Goal: Book appointment/travel/reservation

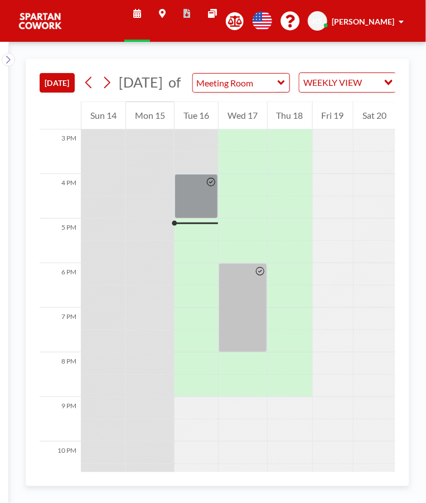
scroll to position [689, 0]
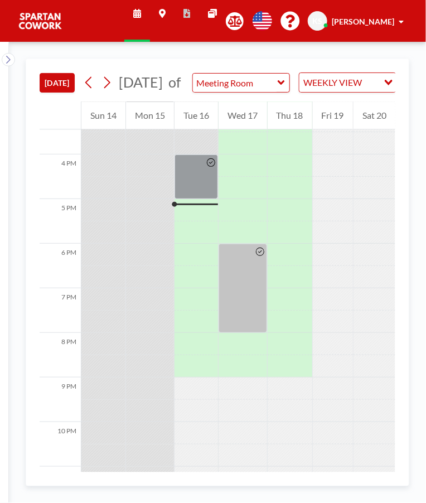
click at [197, 196] on div at bounding box center [196, 176] width 43 height 45
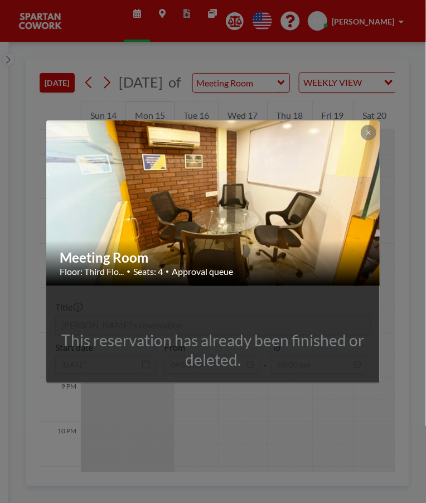
click at [287, 181] on img at bounding box center [213, 202] width 335 height 251
click at [364, 130] on button at bounding box center [369, 133] width 16 height 16
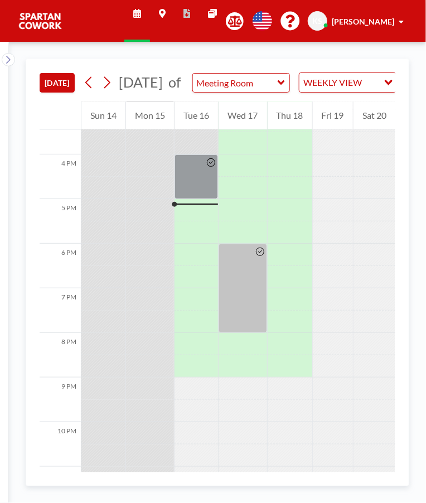
click at [179, 196] on div at bounding box center [196, 176] width 43 height 45
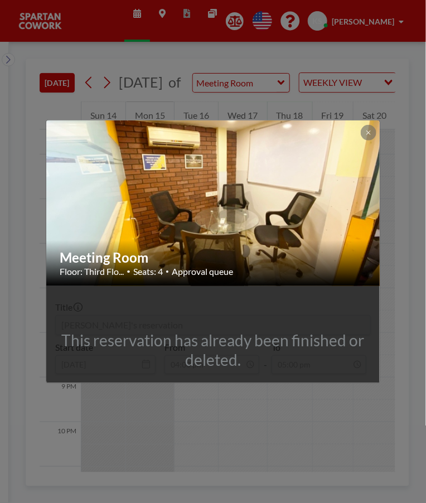
click at [364, 133] on button at bounding box center [369, 133] width 16 height 16
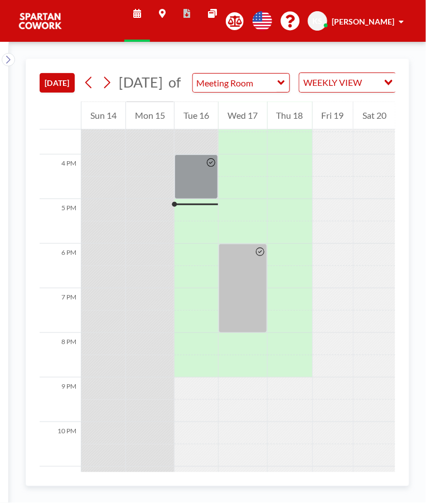
click at [248, 306] on div at bounding box center [243, 288] width 48 height 89
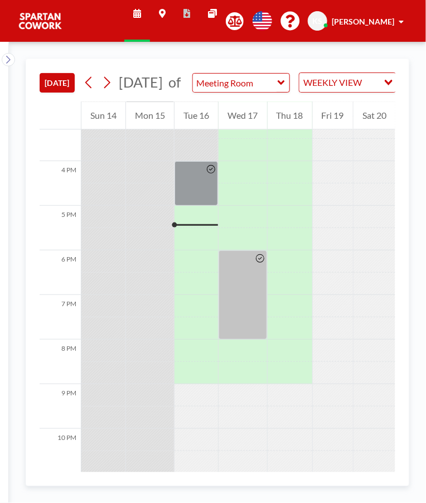
scroll to position [689, 0]
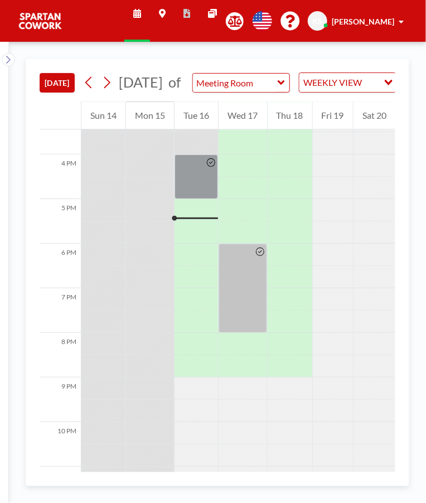
click at [254, 298] on div at bounding box center [260, 288] width 13 height 88
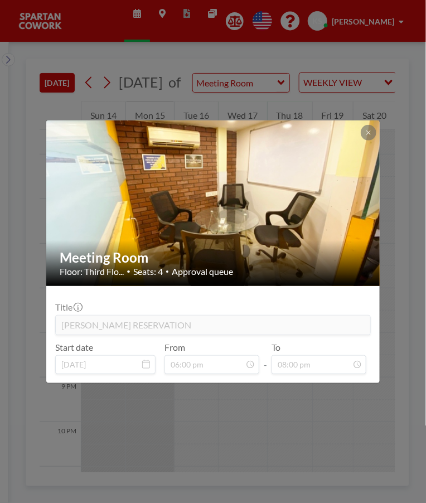
click at [372, 127] on button at bounding box center [369, 133] width 16 height 16
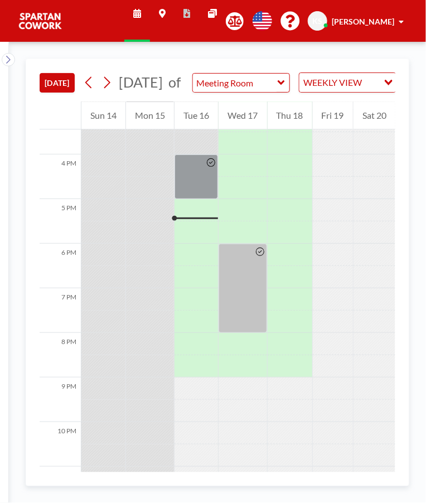
click at [193, 199] on div at bounding box center [196, 176] width 43 height 45
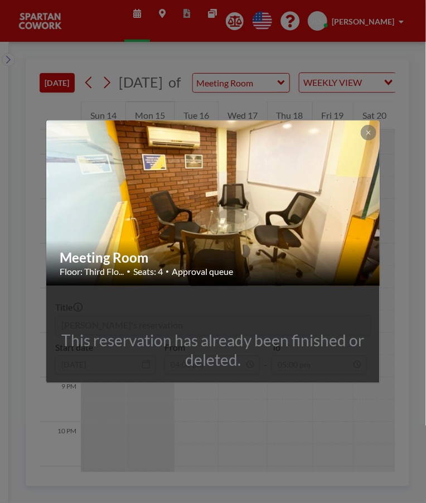
click at [272, 222] on img at bounding box center [213, 202] width 335 height 251
click at [364, 133] on button at bounding box center [369, 133] width 16 height 16
